Goal: Check status: Check status

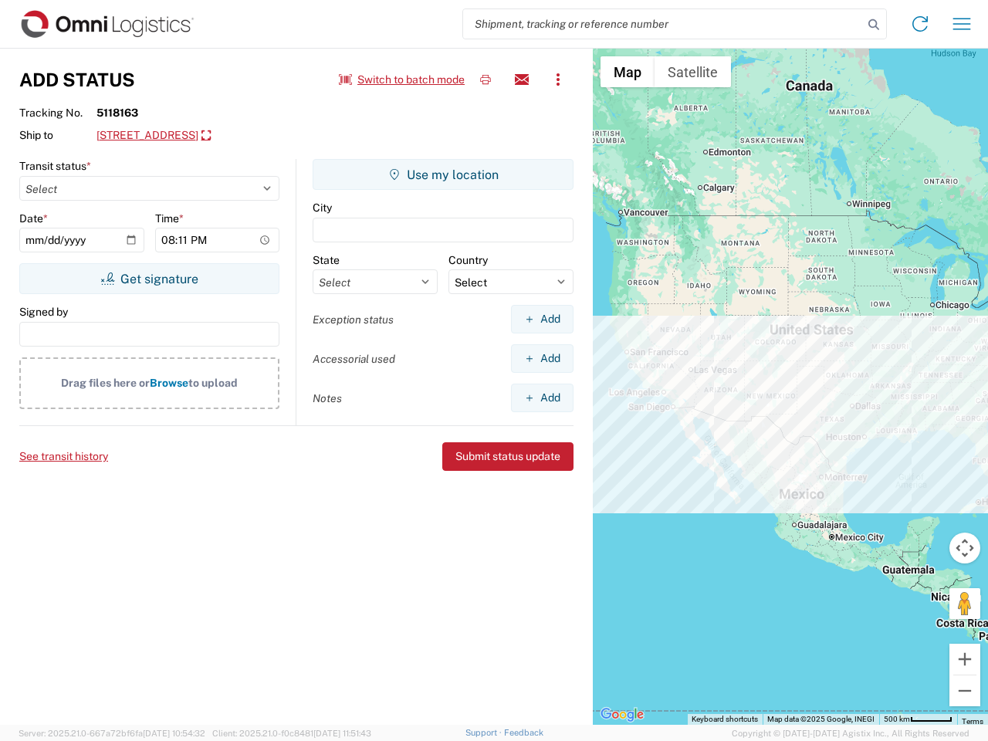
click at [663, 24] on input "search" at bounding box center [663, 23] width 400 height 29
click at [874, 25] on icon at bounding box center [874, 25] width 22 height 22
click at [920, 24] on icon at bounding box center [920, 24] width 25 height 25
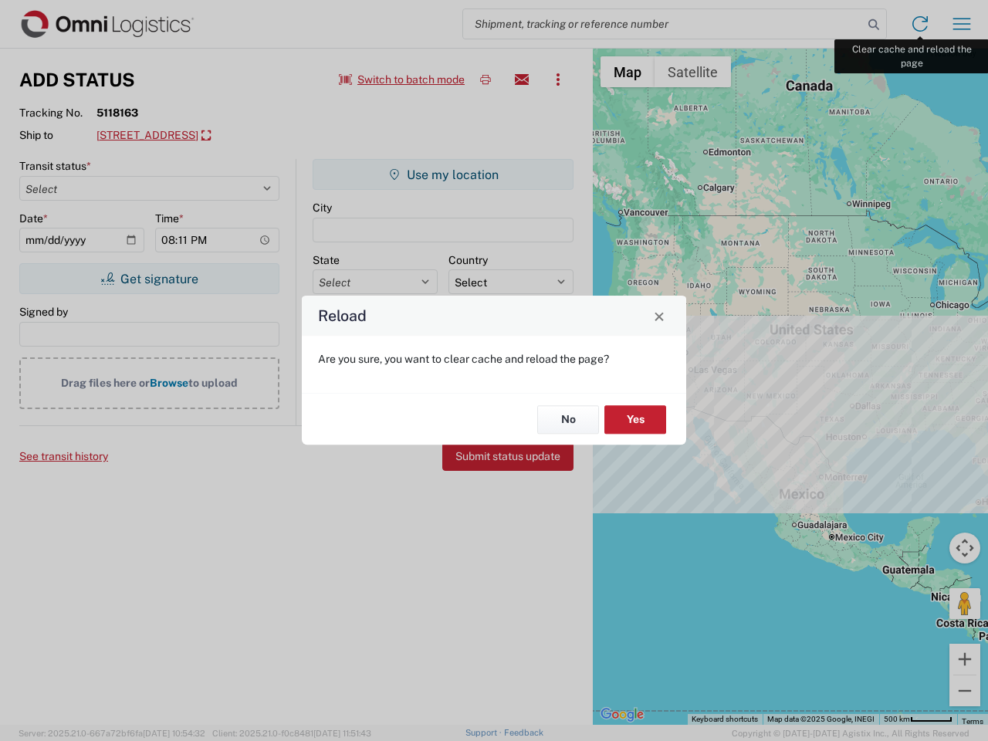
click at [962, 24] on div "Reload Are you sure, you want to clear cache and reload the page? No Yes" at bounding box center [494, 370] width 988 height 741
click at [402, 80] on div "Reload Are you sure, you want to clear cache and reload the page? No Yes" at bounding box center [494, 370] width 988 height 741
click at [485, 80] on div "Reload Are you sure, you want to clear cache and reload the page? No Yes" at bounding box center [494, 370] width 988 height 741
click at [522, 80] on div "Reload Are you sure, you want to clear cache and reload the page? No Yes" at bounding box center [494, 370] width 988 height 741
click at [558, 80] on div "Reload Are you sure, you want to clear cache and reload the page? No Yes" at bounding box center [494, 370] width 988 height 741
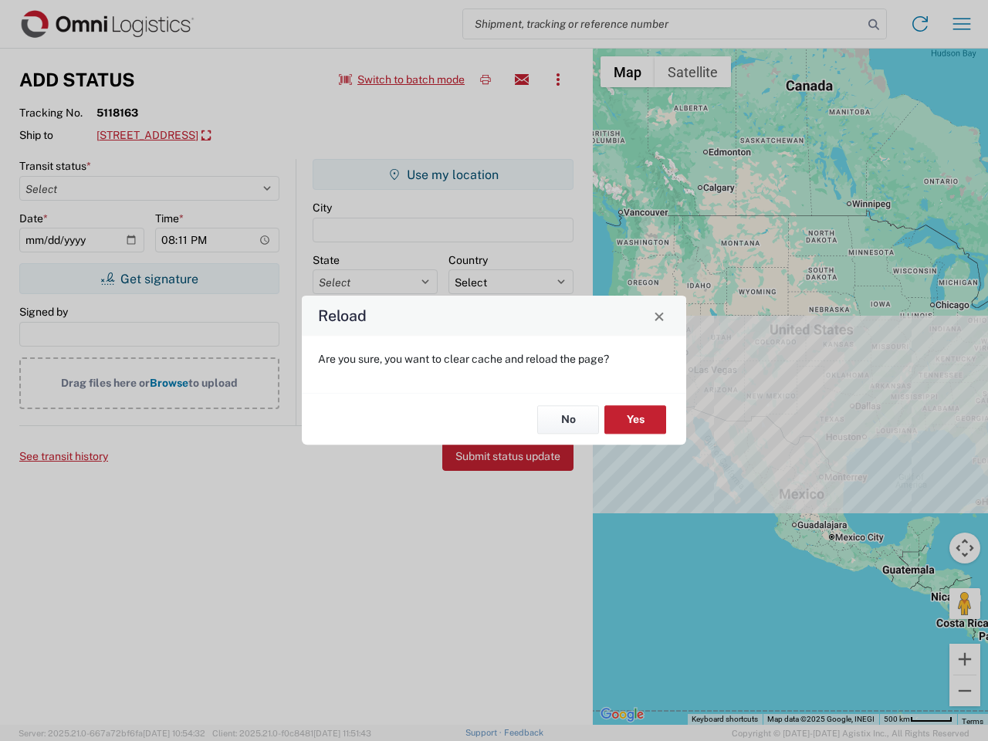
click at [236, 136] on div "Reload Are you sure, you want to clear cache and reload the page? No Yes" at bounding box center [494, 370] width 988 height 741
click at [149, 279] on div "Reload Are you sure, you want to clear cache and reload the page? No Yes" at bounding box center [494, 370] width 988 height 741
